Goal: Book appointment/travel/reservation

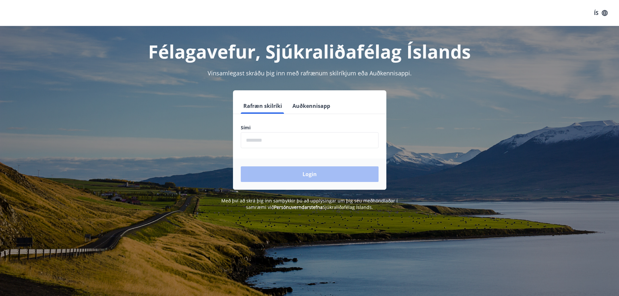
click at [257, 145] on input "phone" at bounding box center [310, 140] width 138 height 16
type input "********"
click at [287, 173] on button "Login" at bounding box center [310, 174] width 138 height 16
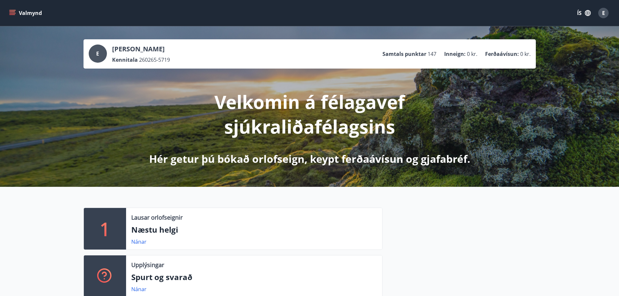
click at [14, 15] on icon "menu" at bounding box center [12, 14] width 6 height 1
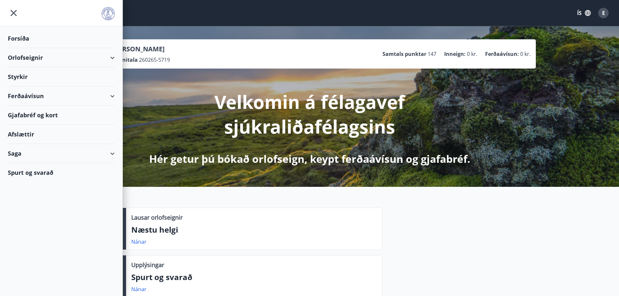
click at [27, 60] on div "Orlofseignir" at bounding box center [61, 57] width 107 height 19
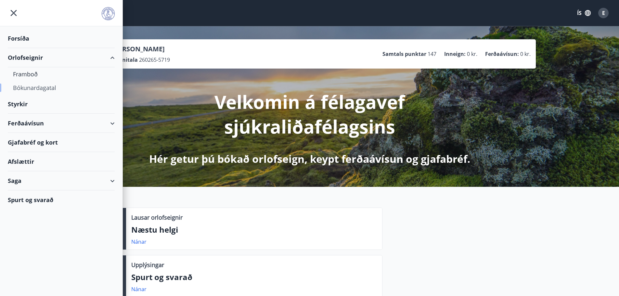
click at [33, 88] on div "Bókunardagatal" at bounding box center [61, 88] width 96 height 14
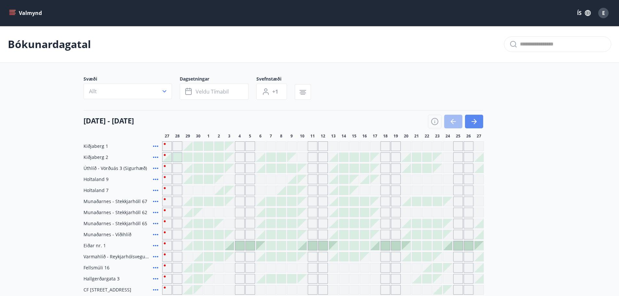
click at [475, 122] on icon "button" at bounding box center [474, 122] width 8 height 8
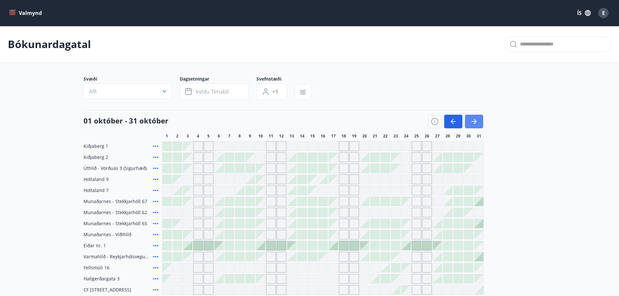
click at [477, 122] on icon "button" at bounding box center [474, 122] width 8 height 8
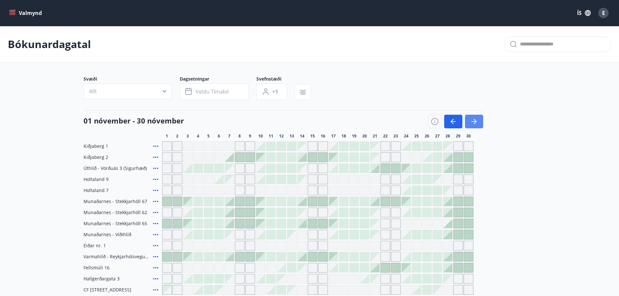
click at [477, 122] on icon "button" at bounding box center [474, 122] width 8 height 8
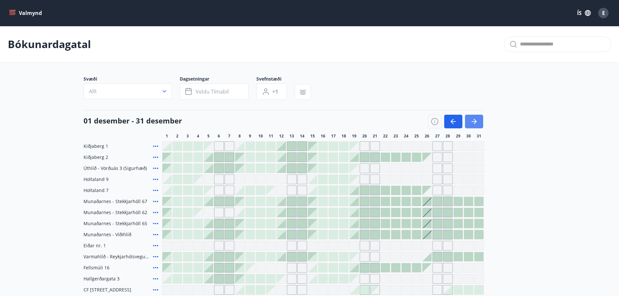
click at [476, 122] on icon "button" at bounding box center [475, 121] width 3 height 5
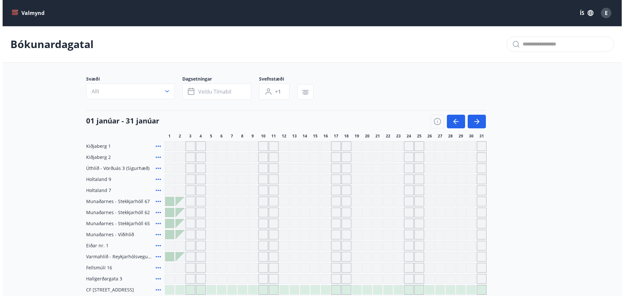
scroll to position [32, 0]
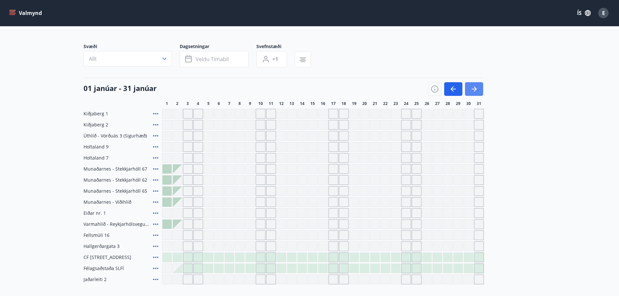
click at [473, 88] on icon "button" at bounding box center [474, 89] width 8 height 8
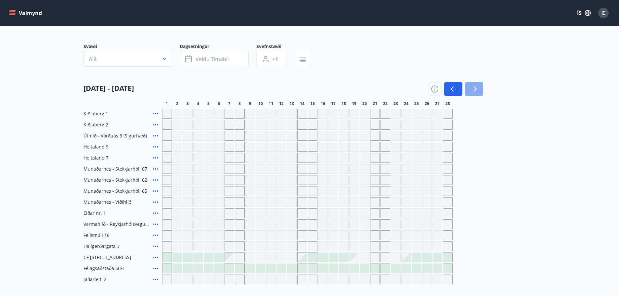
click at [475, 88] on icon "button" at bounding box center [474, 89] width 8 height 8
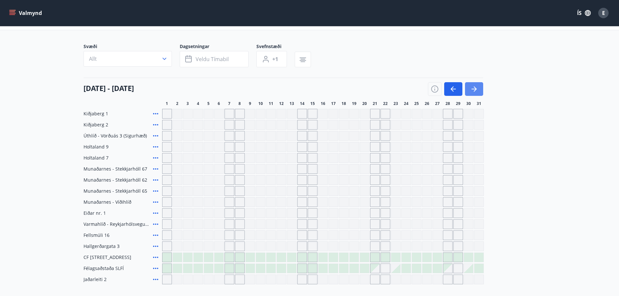
click at [475, 89] on icon "button" at bounding box center [473, 89] width 5 height 1
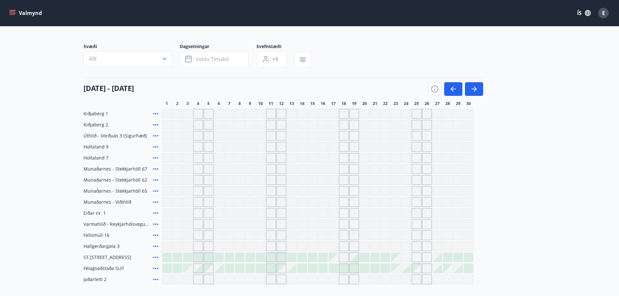
click at [156, 147] on icon at bounding box center [155, 146] width 5 height 1
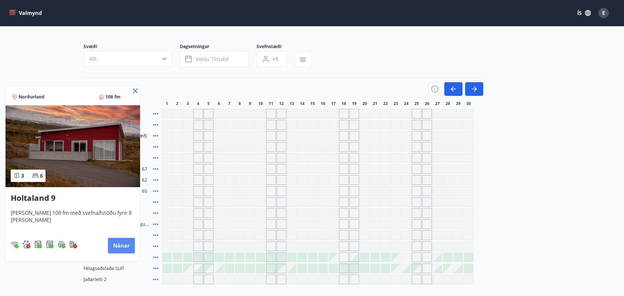
click at [119, 246] on button "Nánar" at bounding box center [121, 246] width 27 height 16
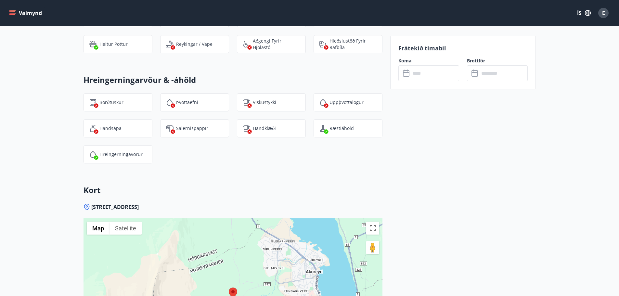
scroll to position [910, 0]
